Goal: Information Seeking & Learning: Learn about a topic

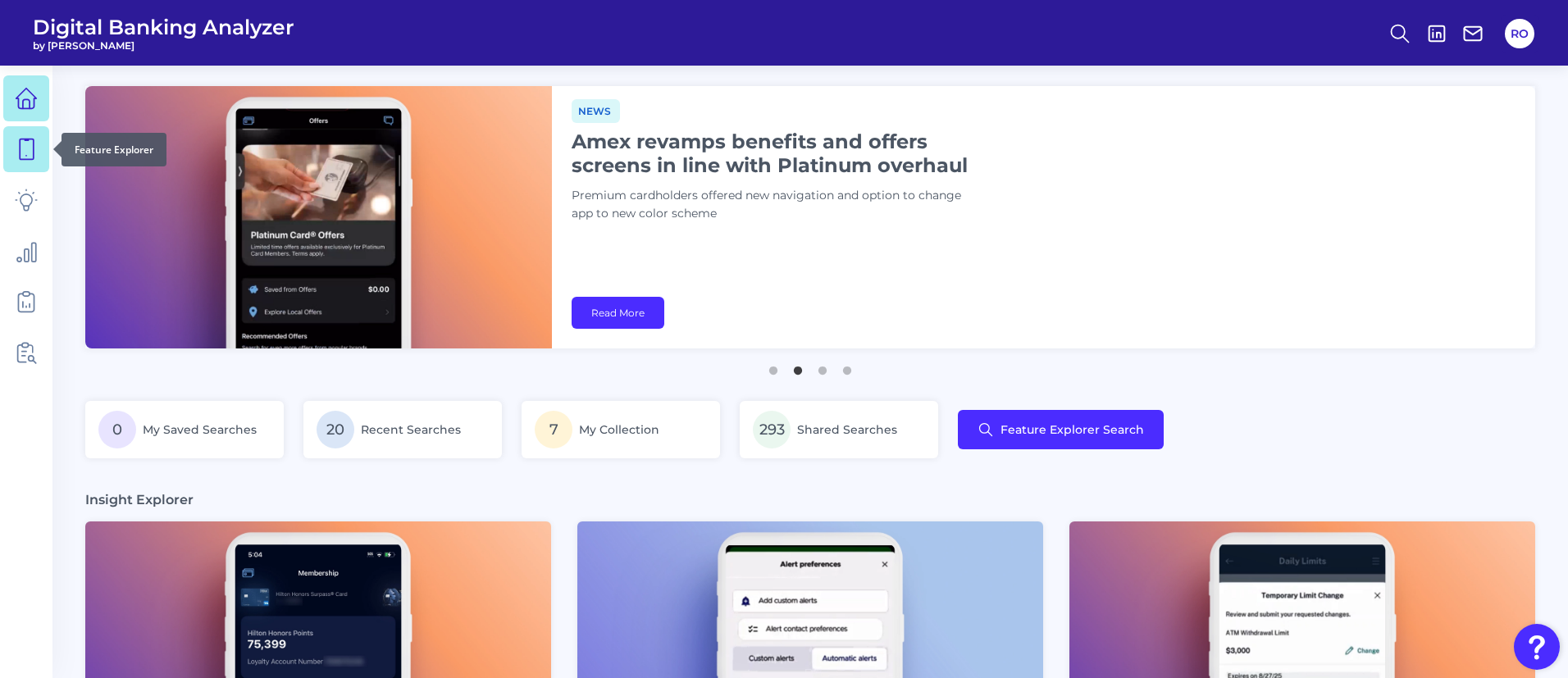
click at [26, 152] on icon at bounding box center [27, 149] width 23 height 23
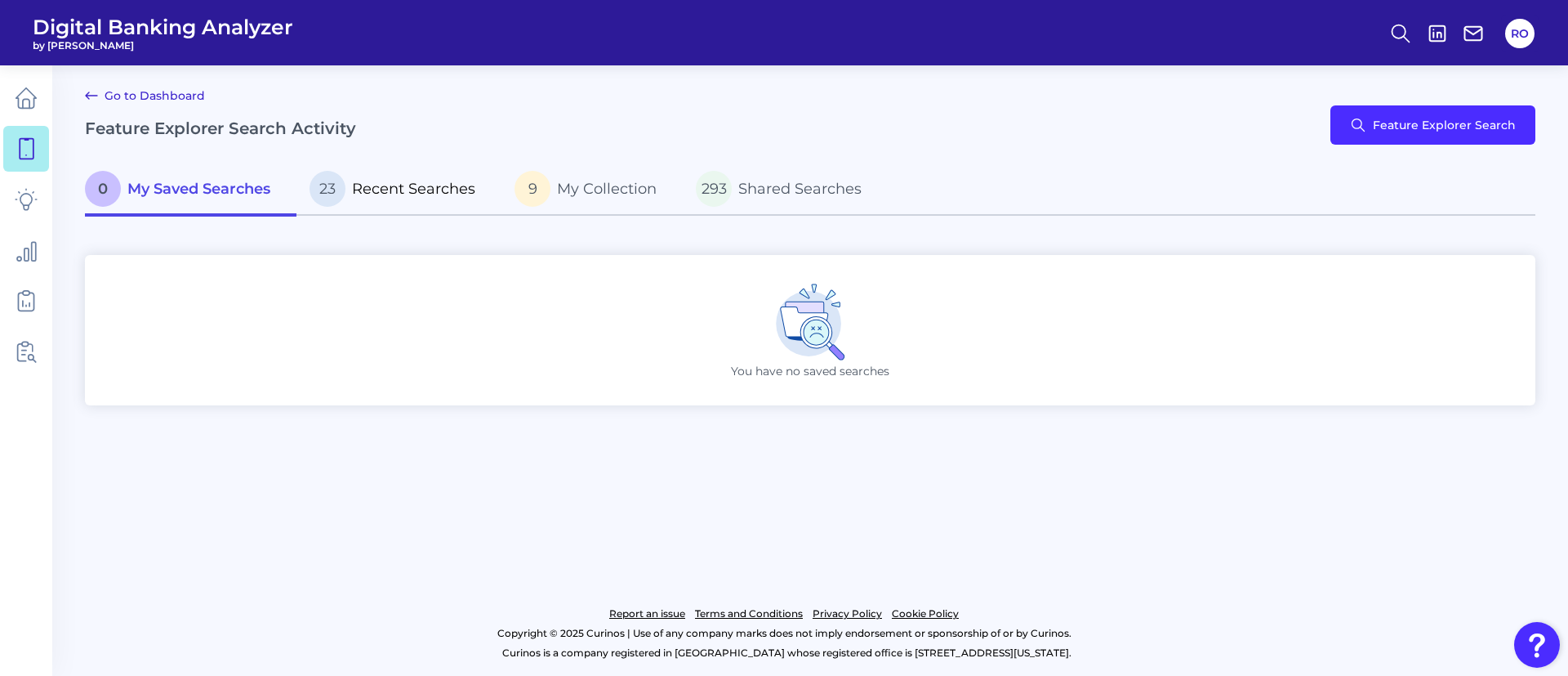
click at [406, 181] on span "Recent Searches" at bounding box center [414, 188] width 123 height 18
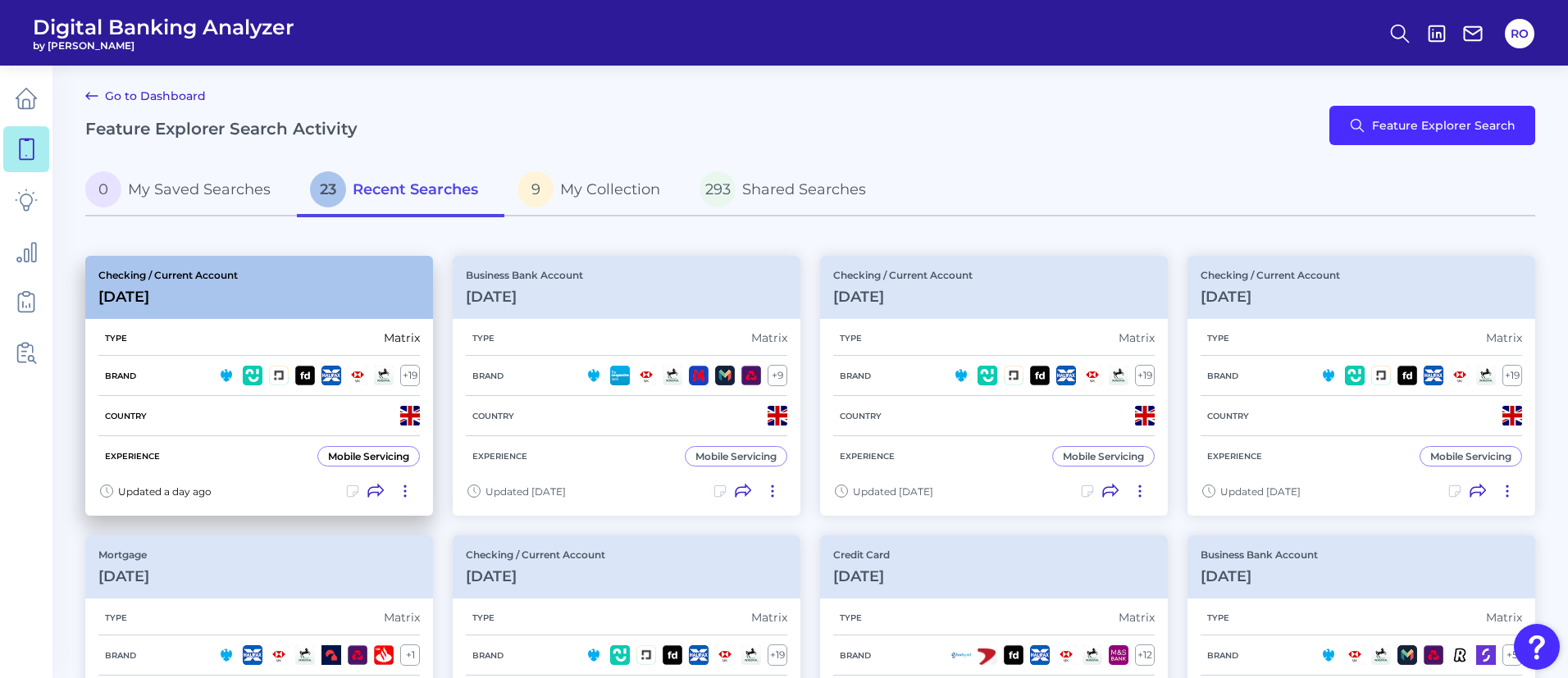
click at [297, 332] on div "Type Matrix" at bounding box center [259, 338] width 321 height 35
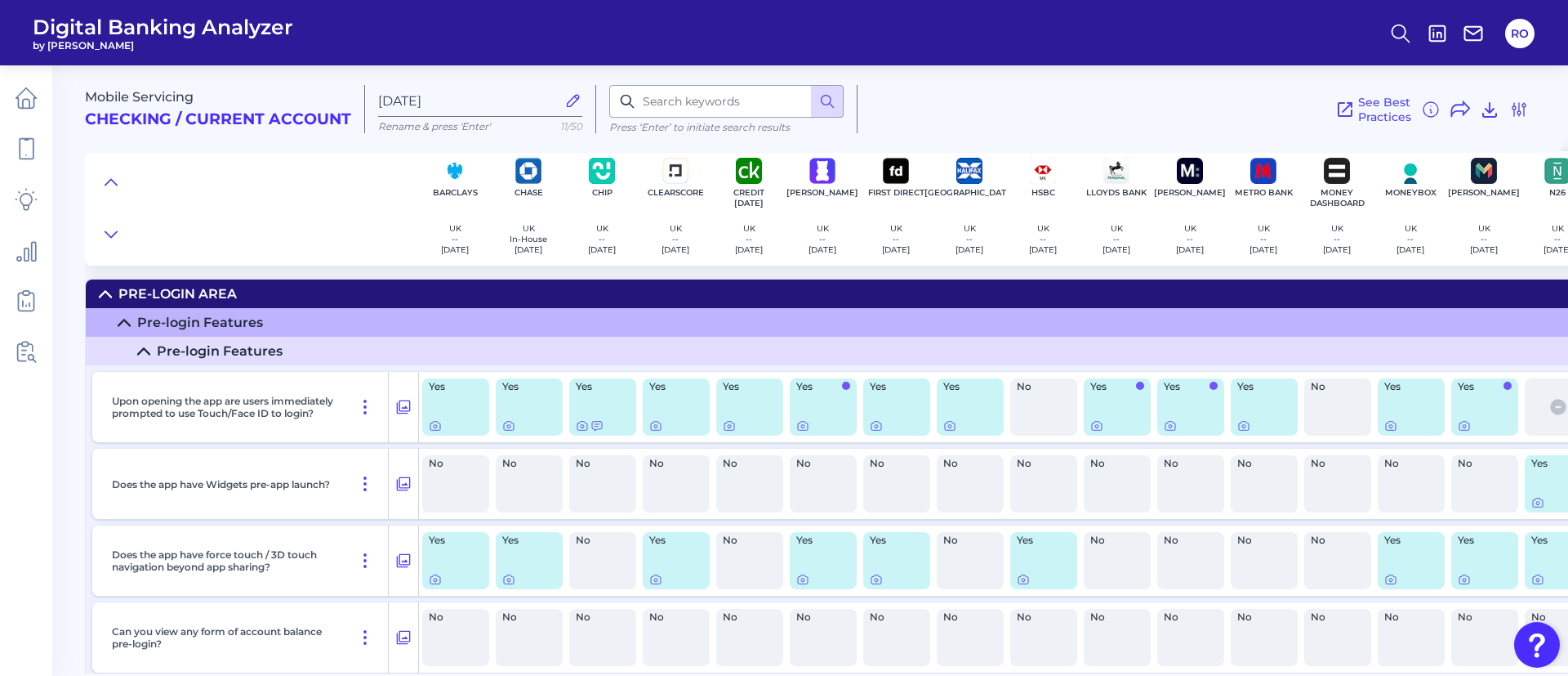
click at [144, 350] on icon at bounding box center [144, 351] width 13 height 13
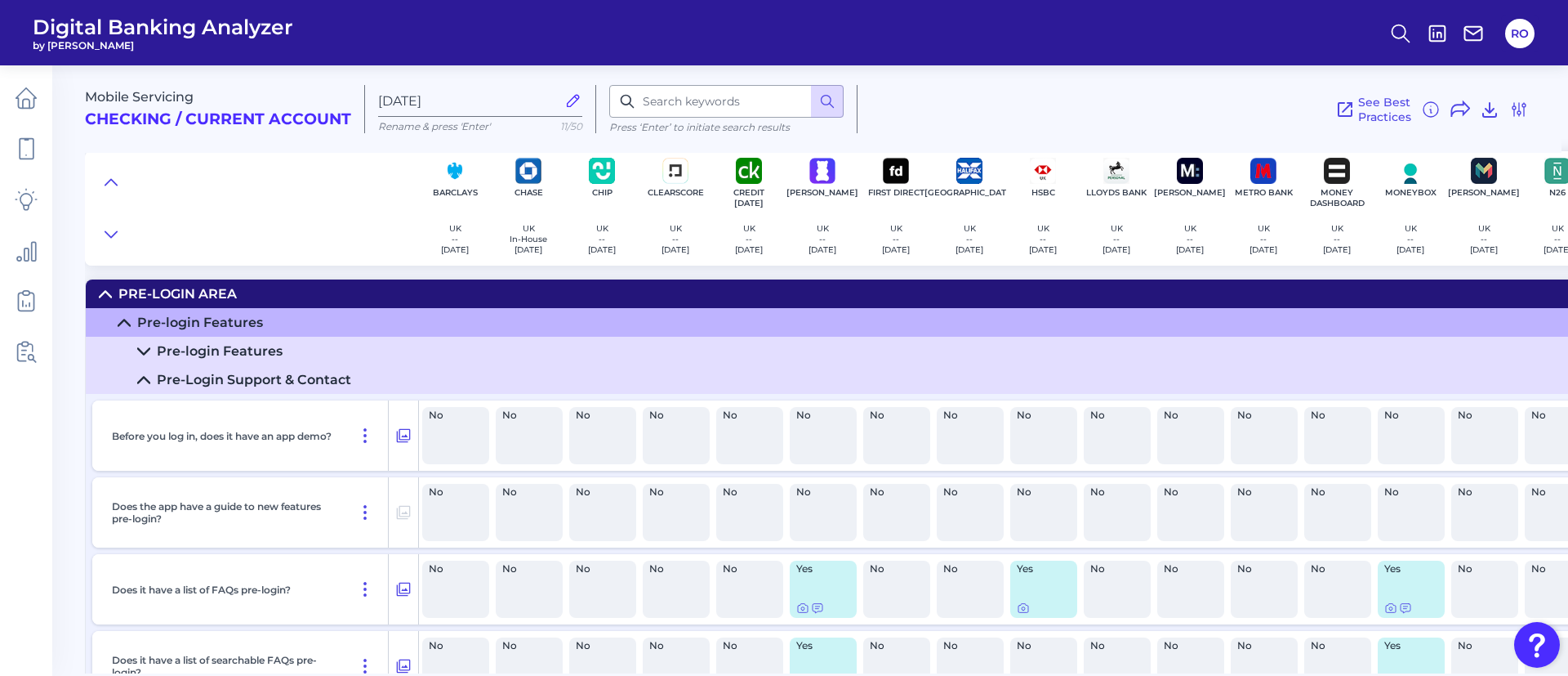
click at [142, 383] on icon at bounding box center [144, 381] width 13 height 13
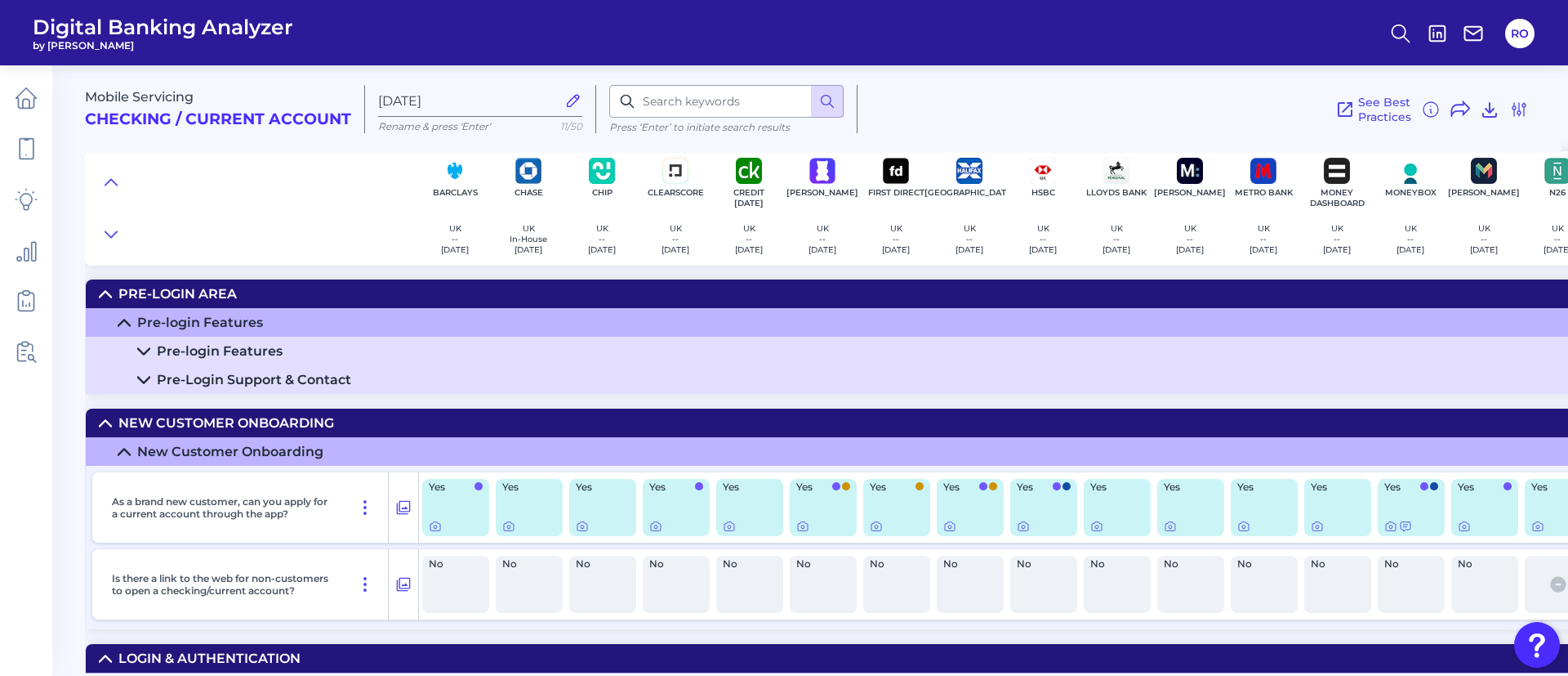
click at [117, 445] on icon at bounding box center [124, 452] width 13 height 13
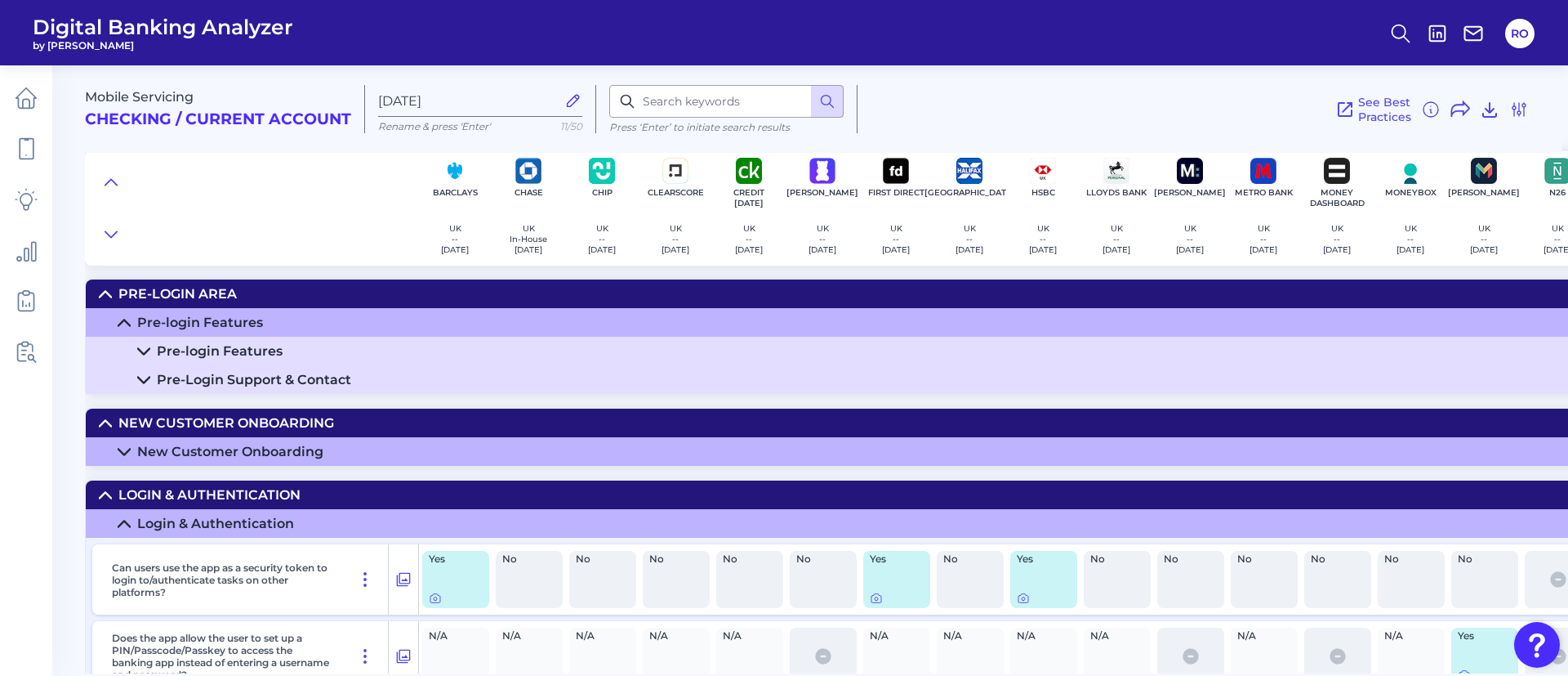
click at [127, 517] on icon at bounding box center [124, 524] width 13 height 13
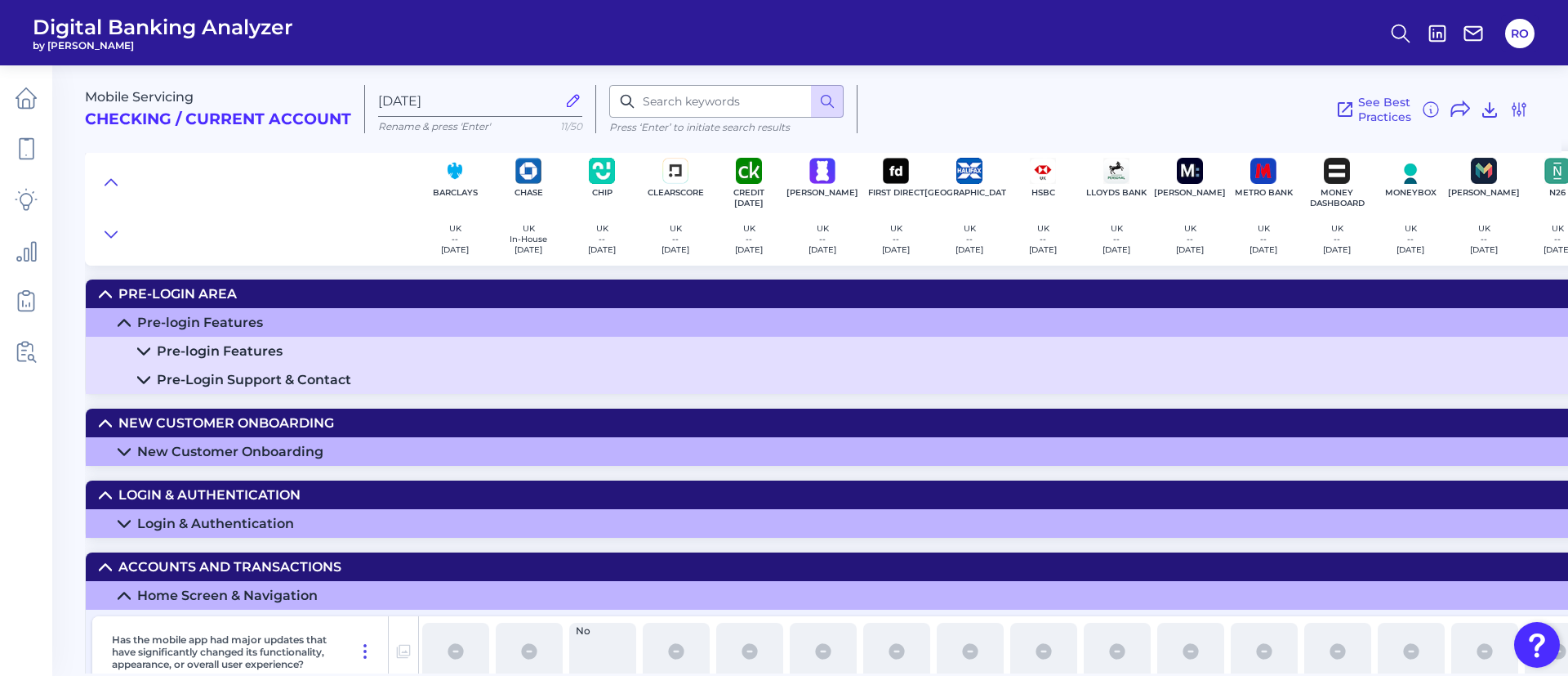
click at [127, 587] on summary "Home Screen & Navigation" at bounding box center [1208, 596] width 2245 height 28
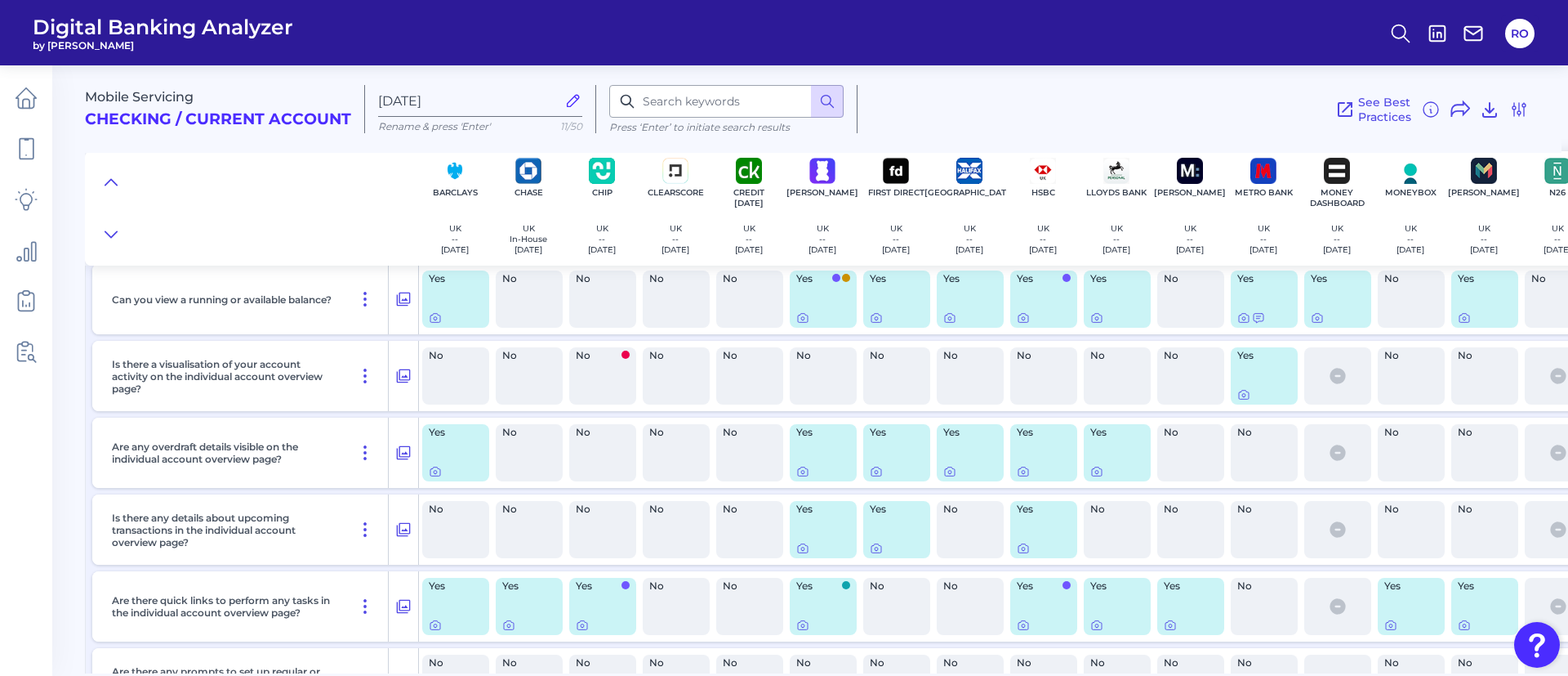
scroll to position [245, 0]
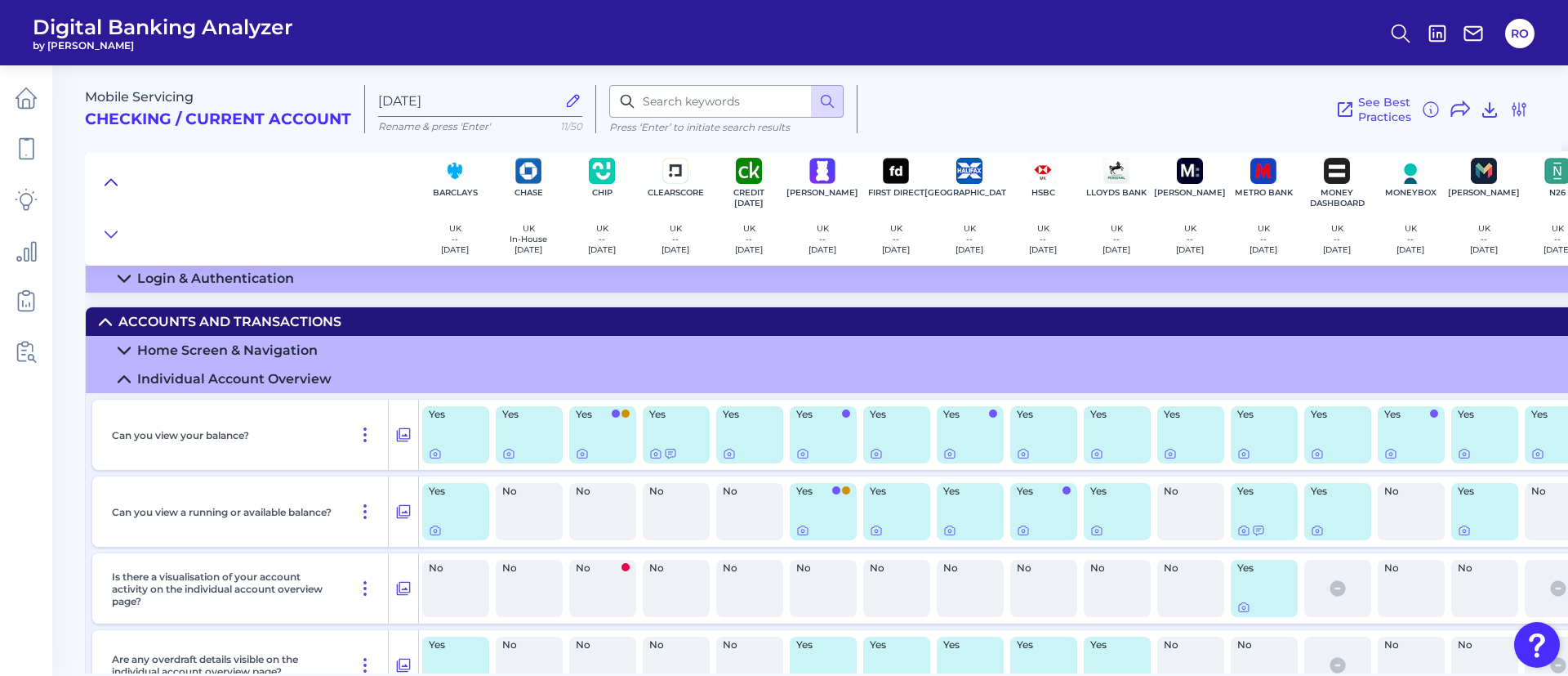
click at [117, 178] on button at bounding box center [112, 182] width 26 height 23
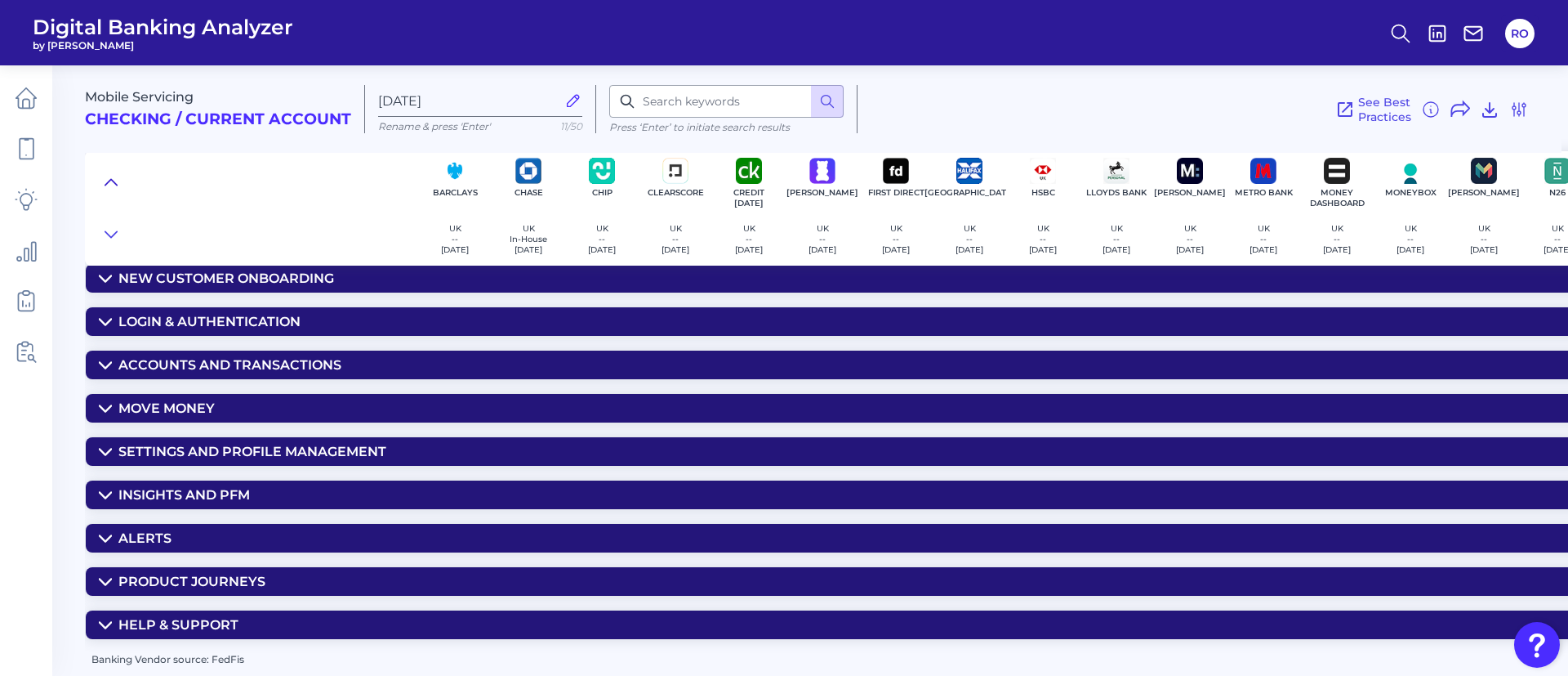
scroll to position [65, 0]
click at [117, 178] on button at bounding box center [112, 182] width 26 height 23
click at [118, 400] on div "Move Money" at bounding box center [167, 408] width 97 height 15
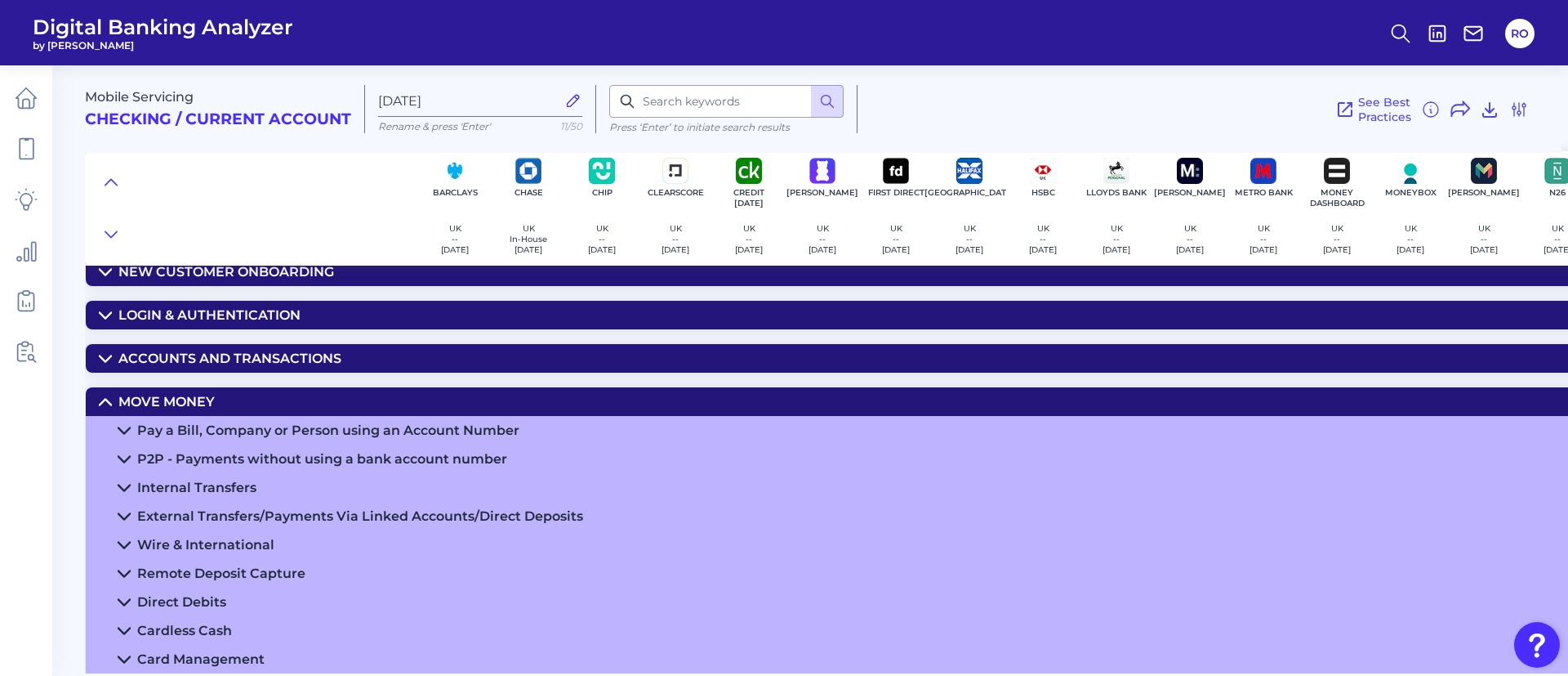
click at [134, 478] on summary "Internal Transfers" at bounding box center [1208, 488] width 2245 height 28
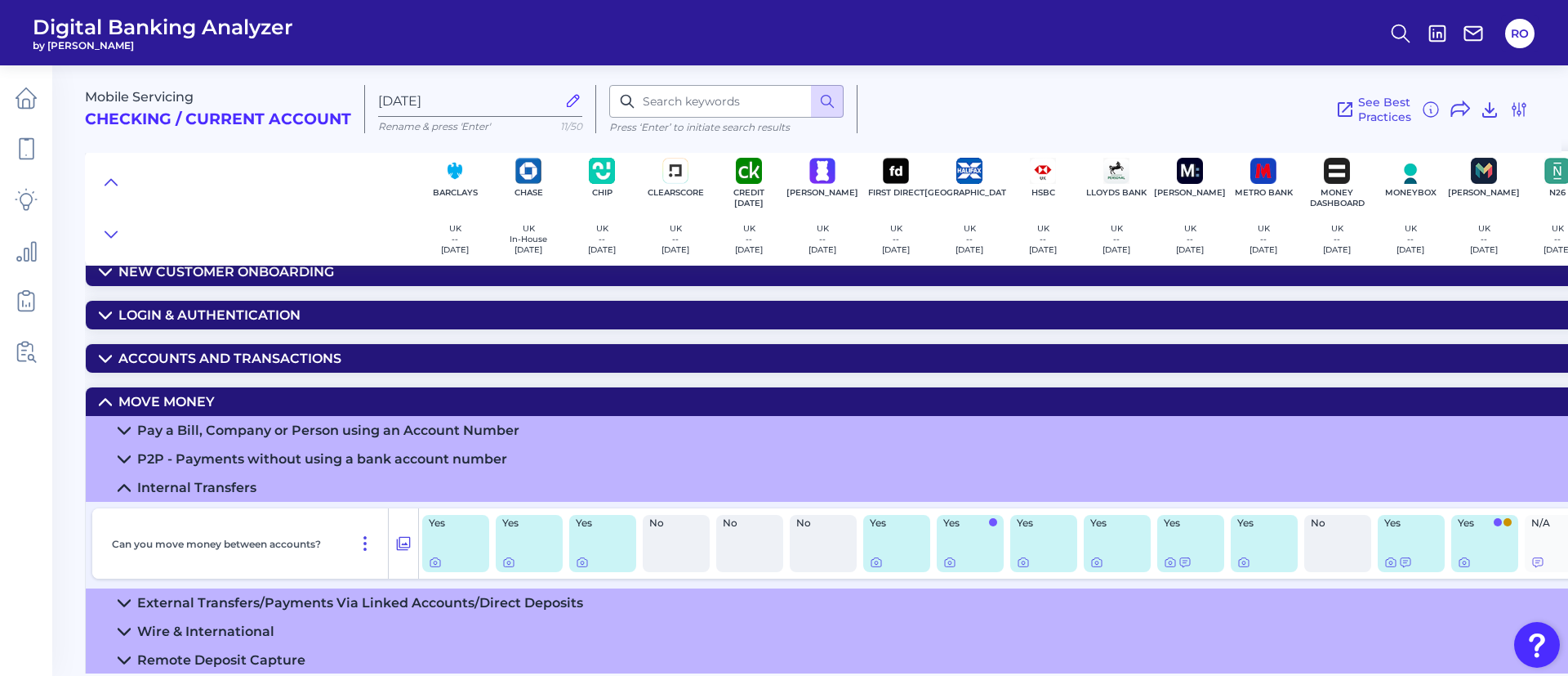
click at [143, 493] on div "Internal Transfers" at bounding box center [197, 488] width 119 height 15
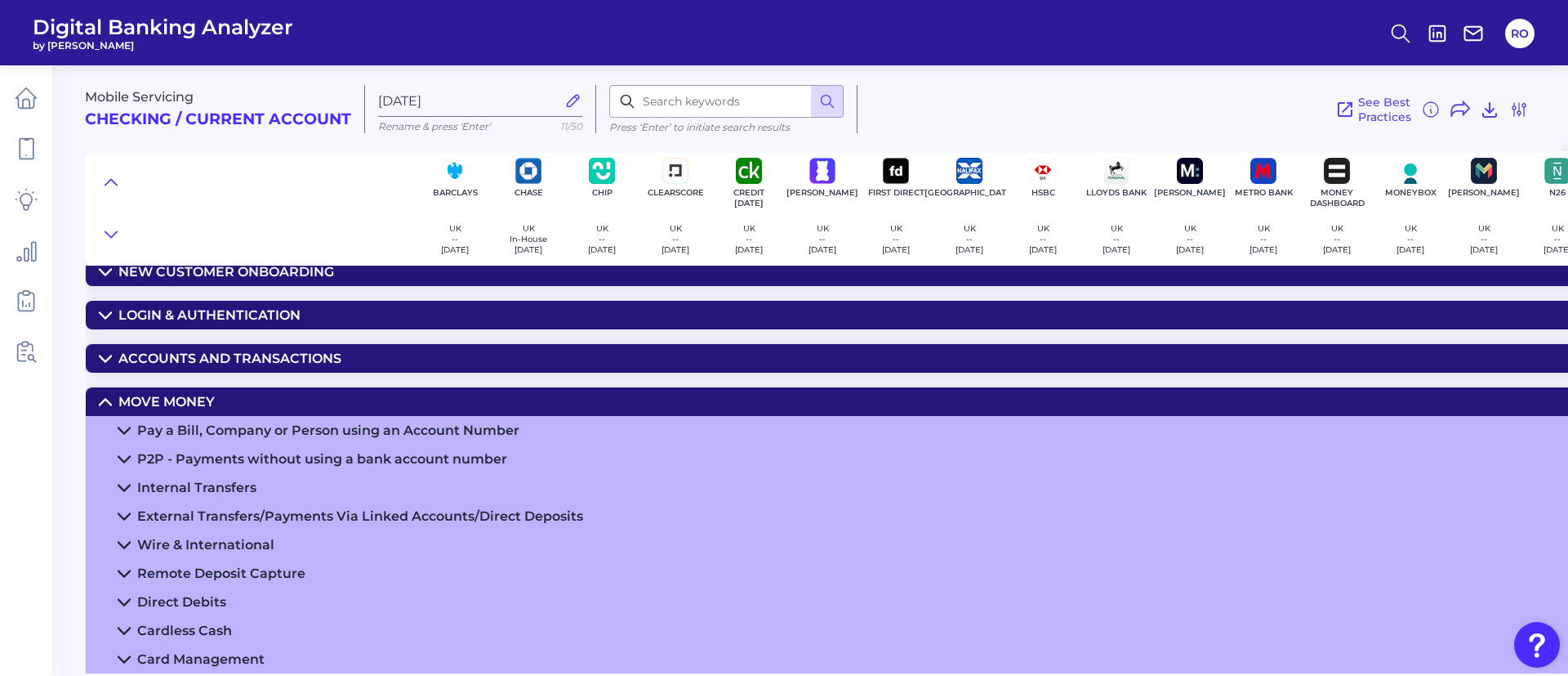
click at [140, 539] on div "Wire & International" at bounding box center [205, 544] width 137 height 15
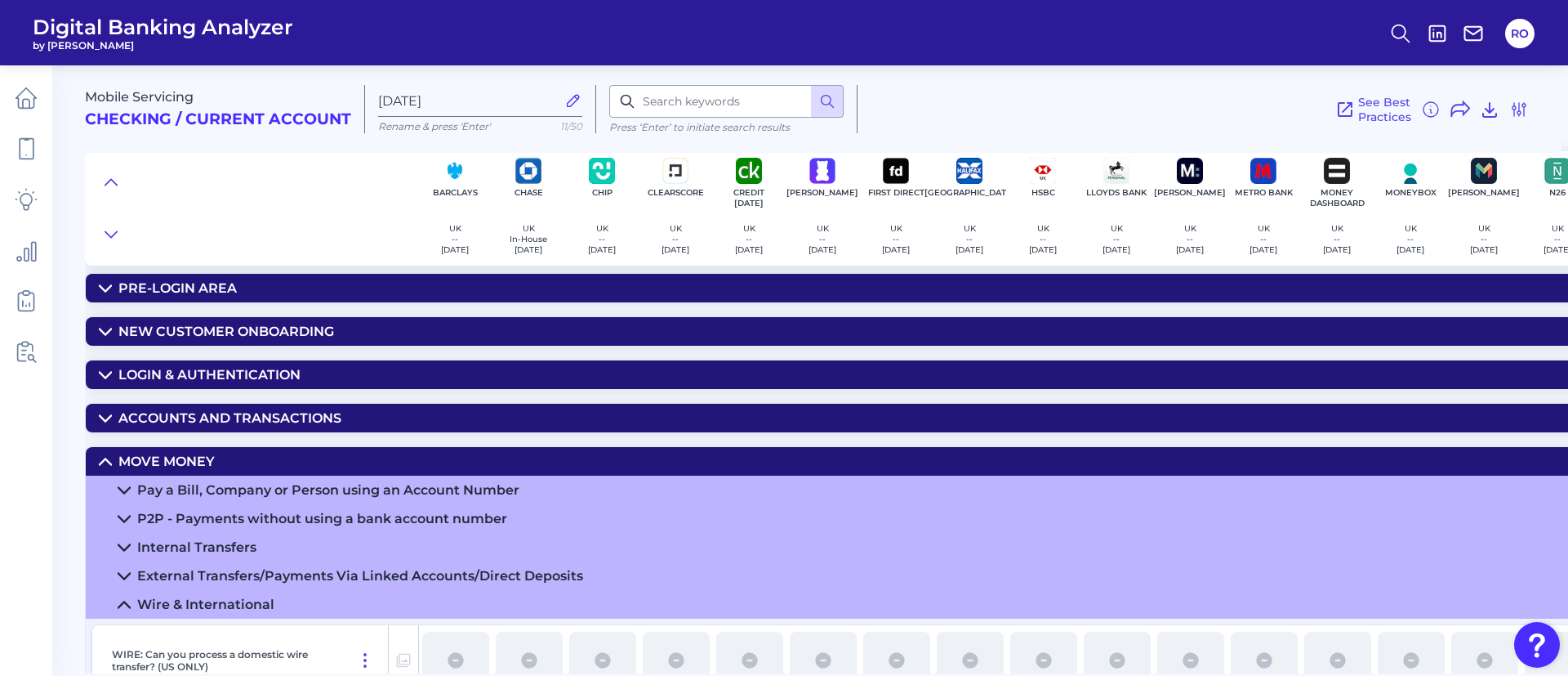
scroll to position [0, 0]
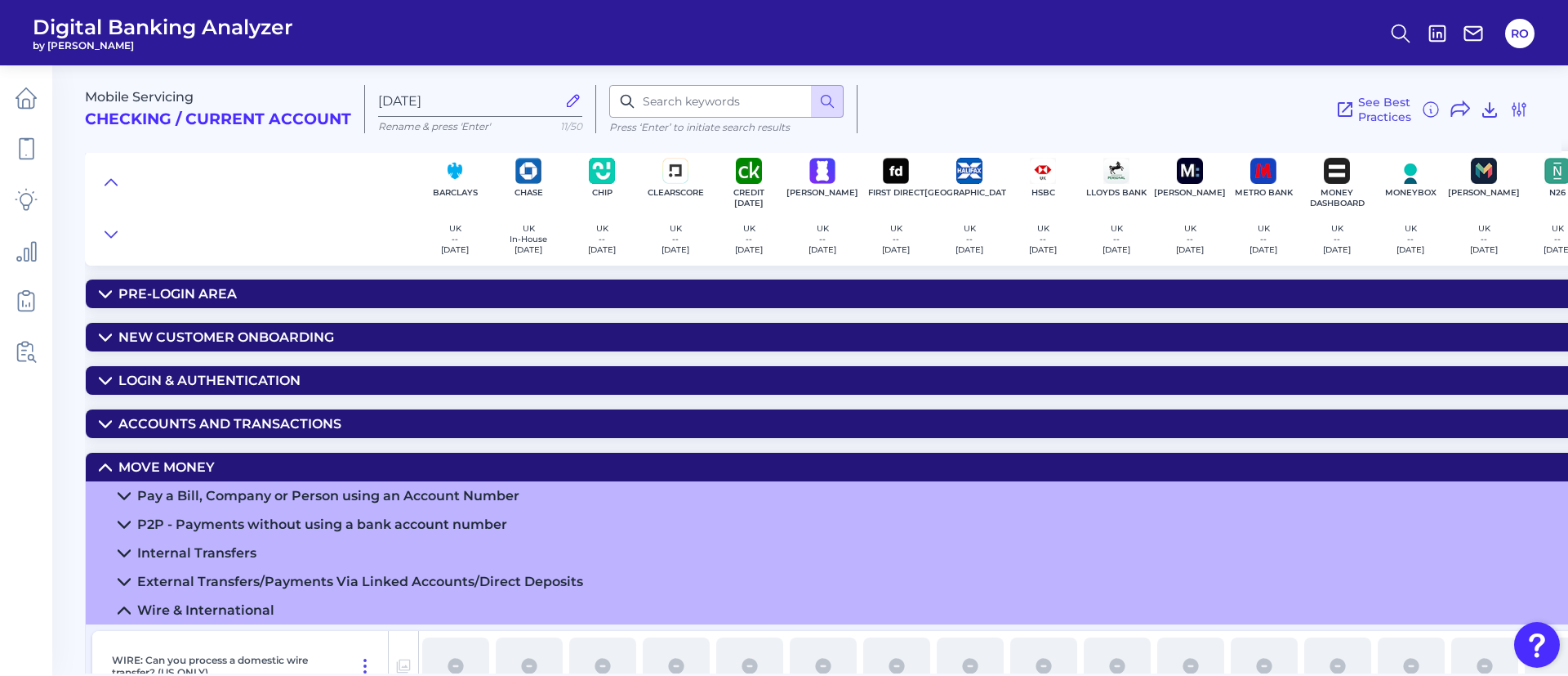
click at [196, 545] on div "Internal Transfers" at bounding box center [197, 553] width 119 height 15
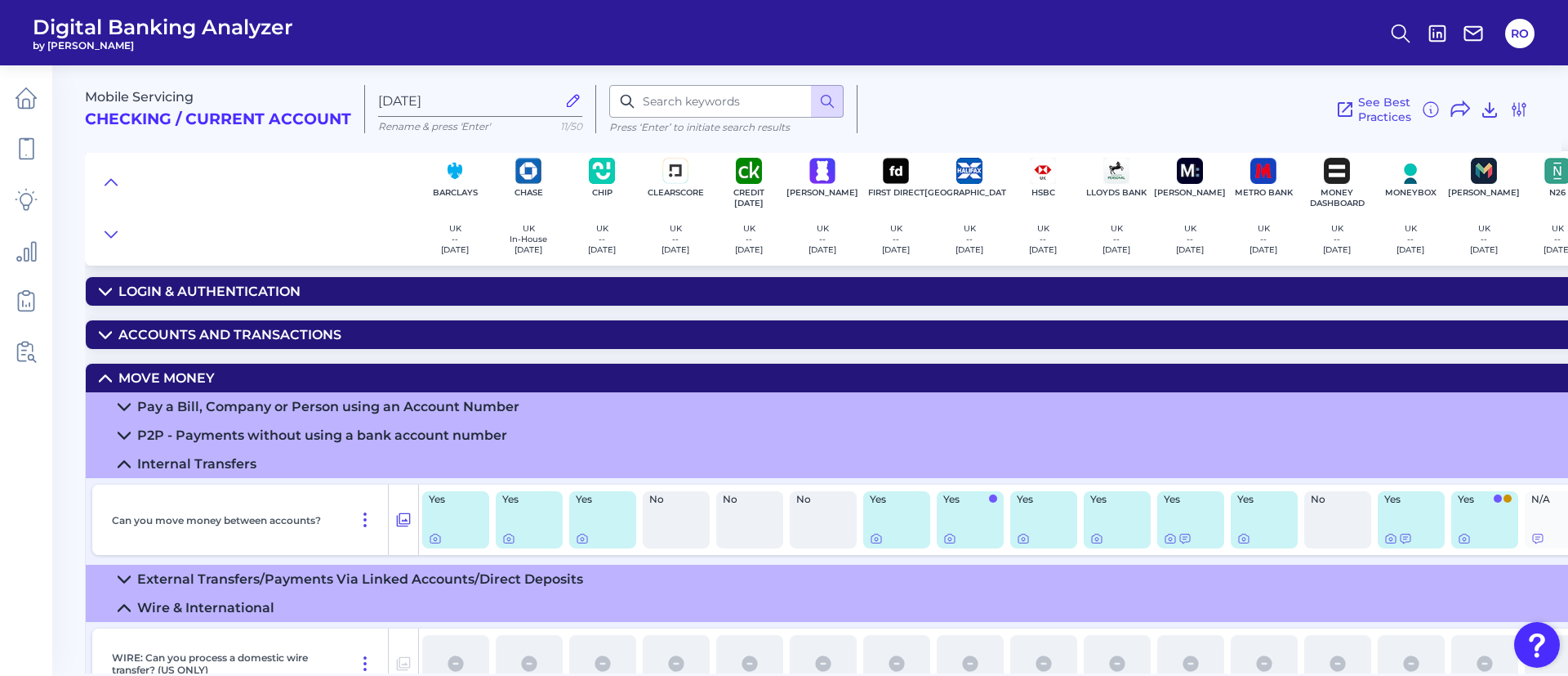
scroll to position [122, 0]
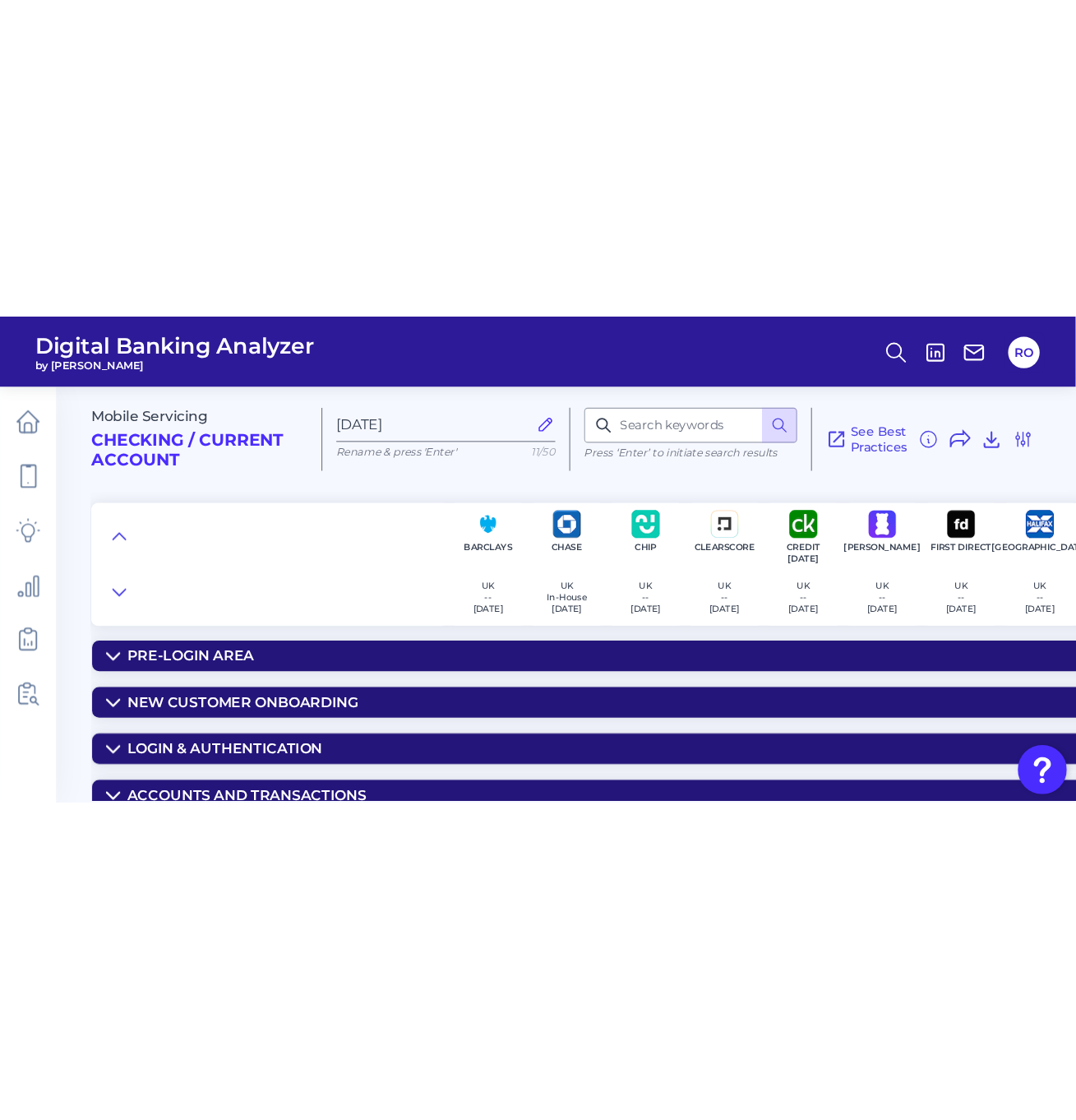
scroll to position [65, 0]
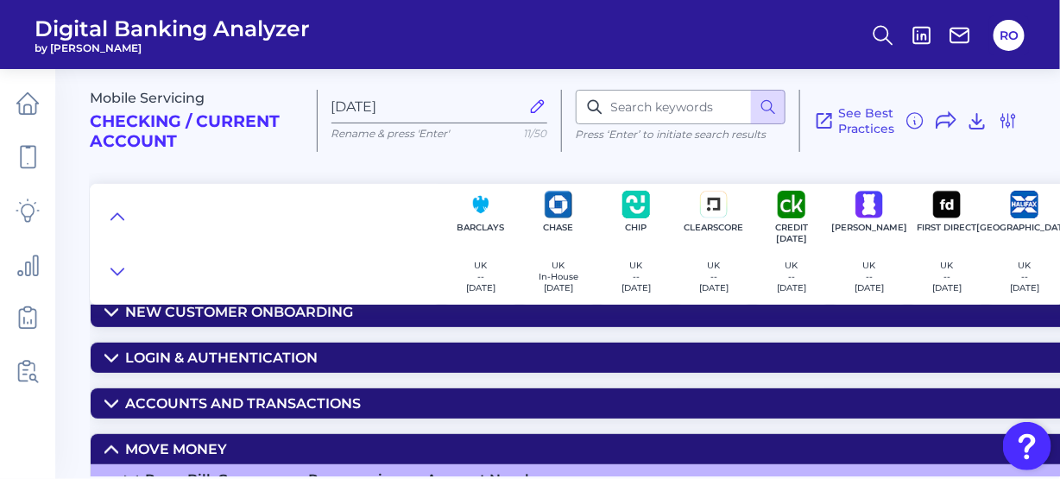
click at [6, 474] on nav at bounding box center [27, 274] width 55 height 410
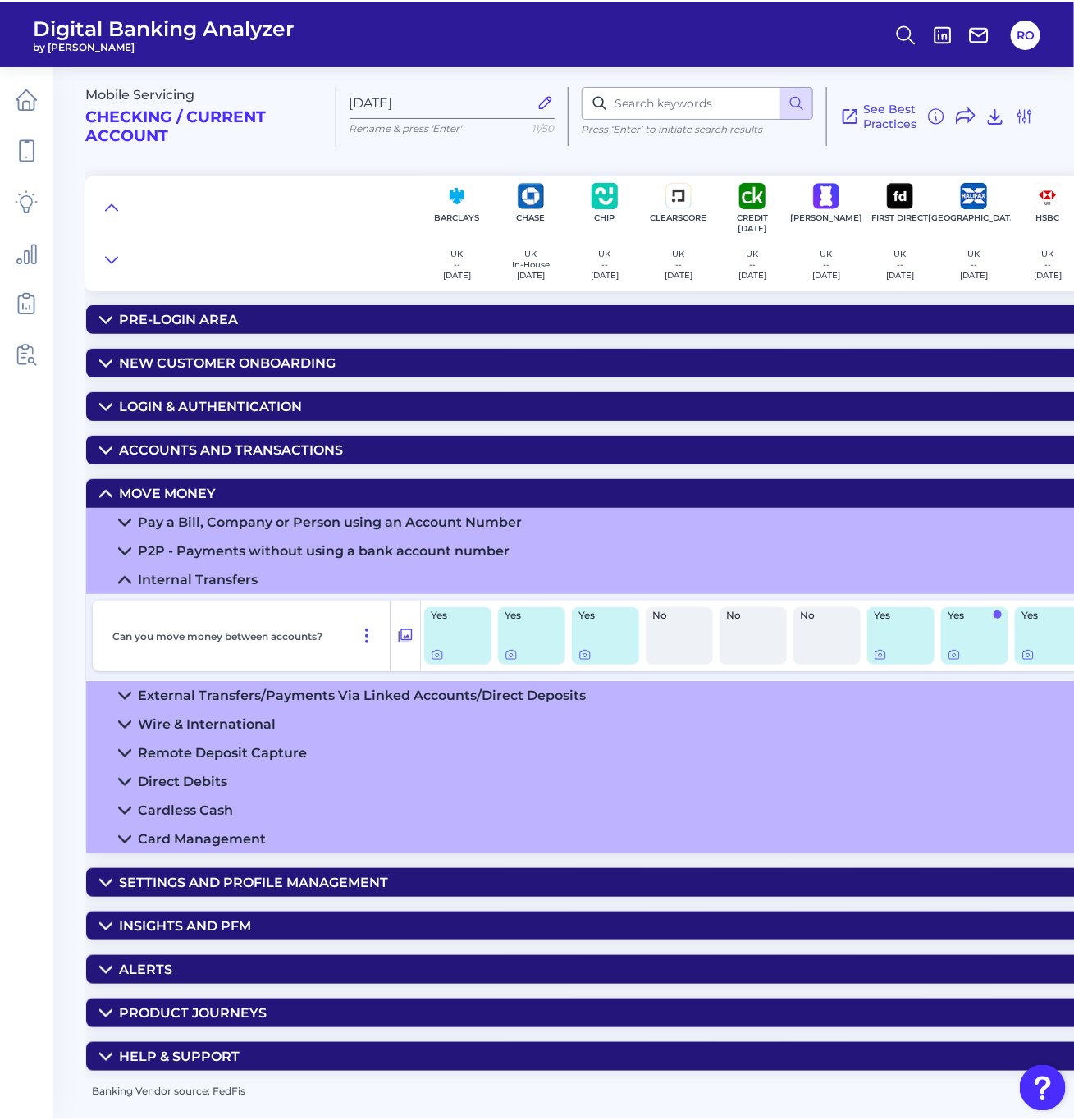
scroll to position [0, 0]
